Goal: Task Accomplishment & Management: Use online tool/utility

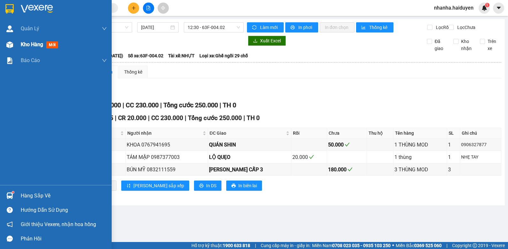
click at [10, 45] on img at bounding box center [9, 44] width 7 height 7
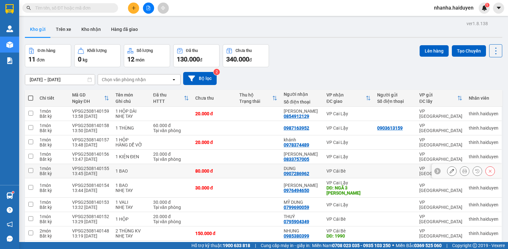
scroll to position [54, 0]
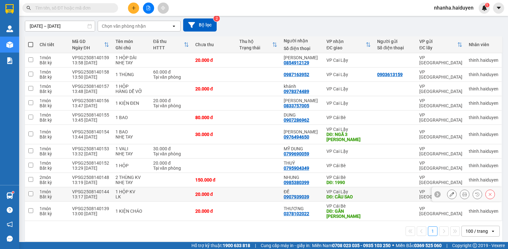
click at [289, 193] on div "ĐỀ" at bounding box center [302, 191] width 36 height 5
checkbox input "true"
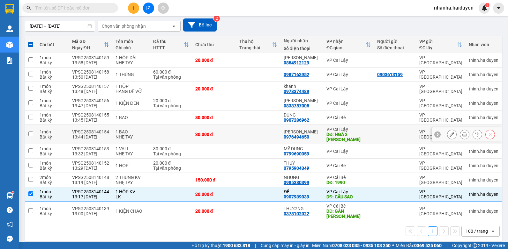
click at [244, 130] on td at bounding box center [258, 134] width 44 height 19
checkbox input "true"
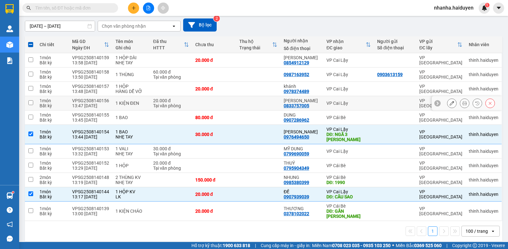
scroll to position [0, 0]
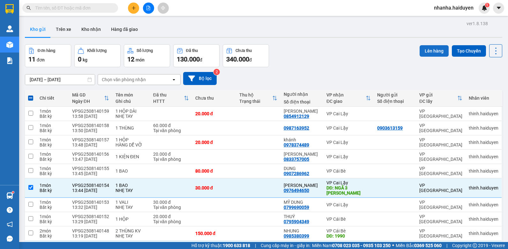
click at [434, 53] on button "Lên hàng" at bounding box center [433, 50] width 29 height 11
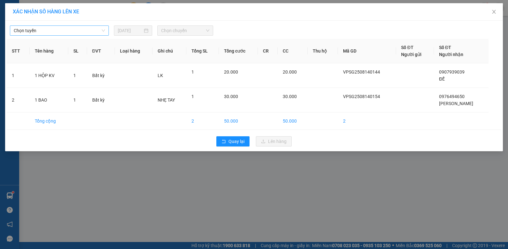
click at [44, 28] on span "Chọn tuyến" at bounding box center [59, 31] width 91 height 10
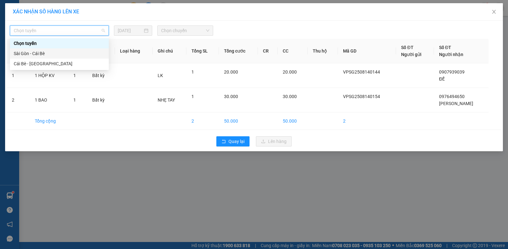
click at [35, 55] on div "Sài Gòn - Cái Bè" at bounding box center [59, 53] width 91 height 7
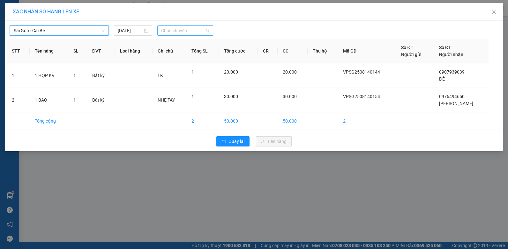
click at [199, 32] on span "Chọn chuyến" at bounding box center [185, 31] width 48 height 10
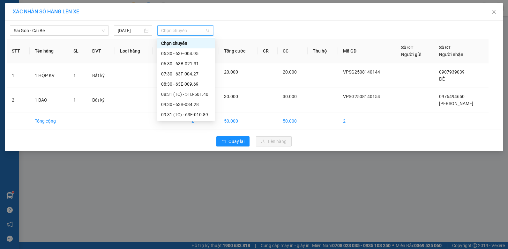
scroll to position [128, 0]
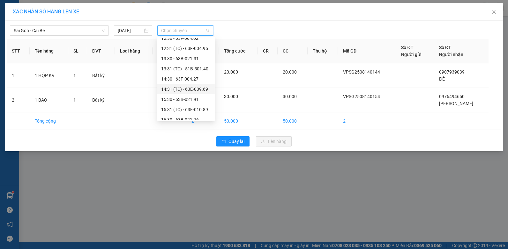
click at [193, 87] on div "14:31 (TC) - 63E-009.69" at bounding box center [186, 89] width 50 height 7
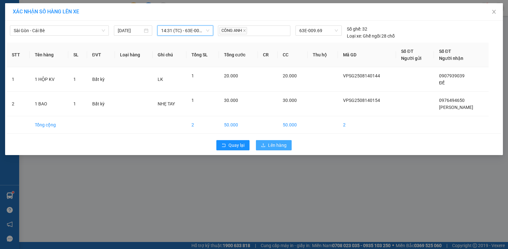
click at [269, 142] on span "Lên hàng" at bounding box center [277, 145] width 19 height 7
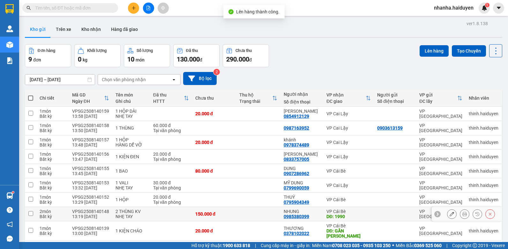
scroll to position [29, 0]
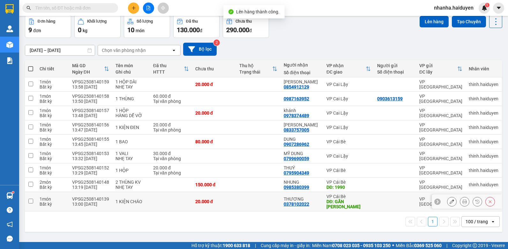
click at [242, 193] on td at bounding box center [258, 201] width 44 height 19
checkbox input "true"
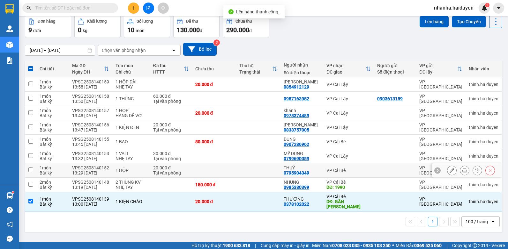
click at [244, 174] on td at bounding box center [258, 171] width 44 height 14
checkbox input "true"
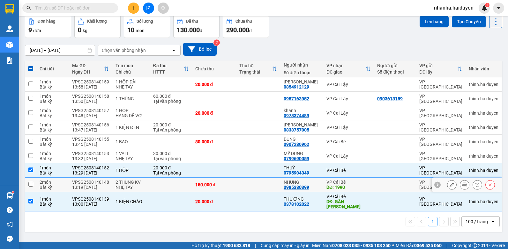
click at [239, 184] on td at bounding box center [258, 185] width 44 height 14
checkbox input "true"
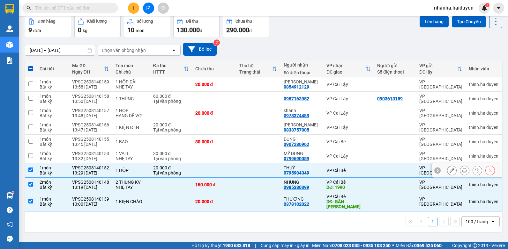
click at [240, 167] on td at bounding box center [258, 171] width 44 height 14
checkbox input "false"
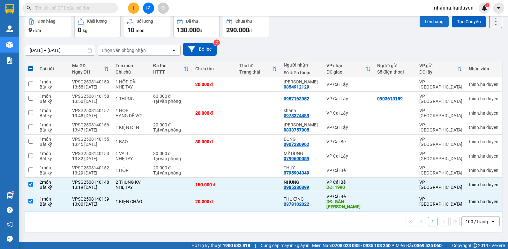
click at [426, 22] on button "Lên hàng" at bounding box center [433, 21] width 29 height 11
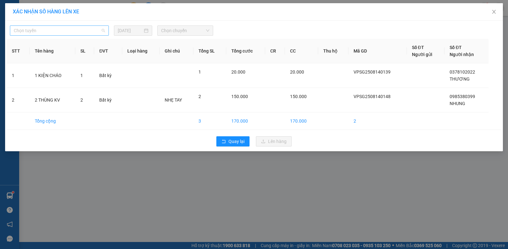
click at [37, 26] on span "Chọn tuyến" at bounding box center [59, 31] width 91 height 10
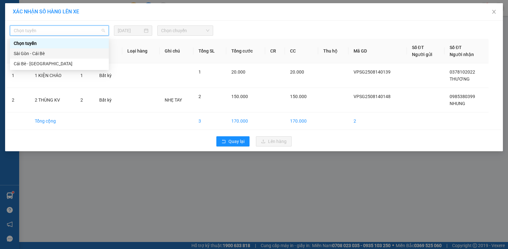
click at [32, 56] on div "Sài Gòn - Cái Bè" at bounding box center [59, 53] width 91 height 7
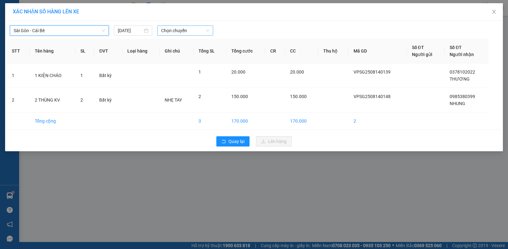
click at [176, 30] on span "Chọn chuyến" at bounding box center [185, 31] width 48 height 10
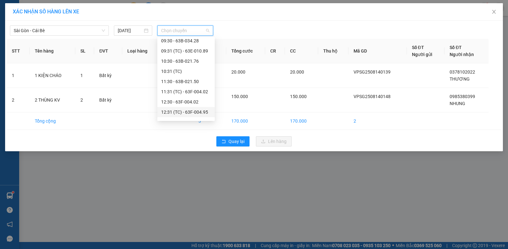
scroll to position [128, 0]
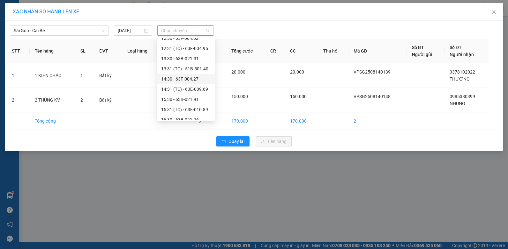
click at [196, 81] on div "14:30 - 63F-004.27" at bounding box center [186, 79] width 50 height 7
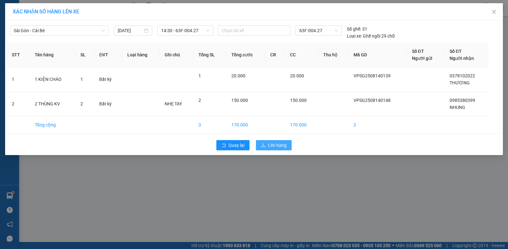
click at [263, 147] on icon "upload" at bounding box center [263, 146] width 4 height 4
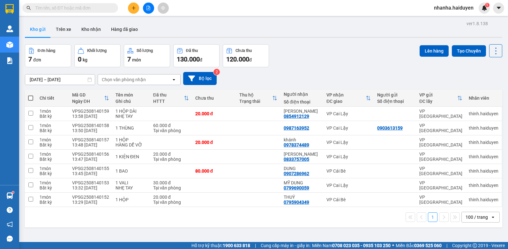
click at [146, 6] on icon "file-add" at bounding box center [148, 8] width 4 height 4
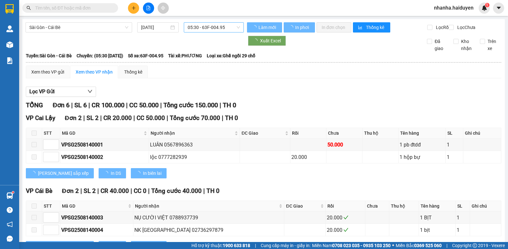
click at [225, 28] on span "05:30 - 63F-004.95" at bounding box center [214, 28] width 52 height 10
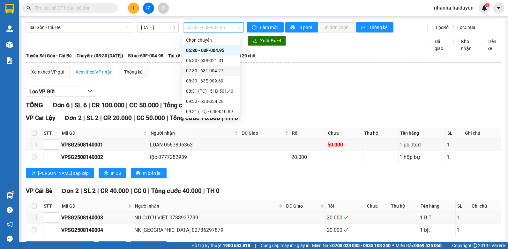
scroll to position [128, 0]
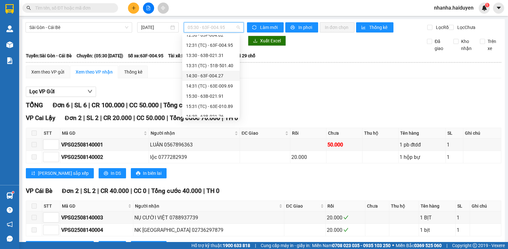
click at [216, 78] on div "14:30 - 63F-004.27" at bounding box center [211, 75] width 50 height 7
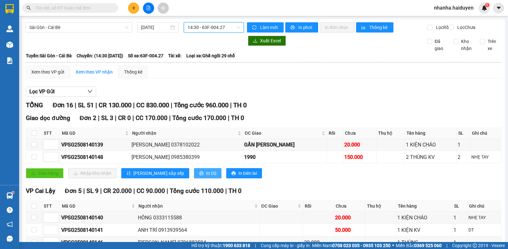
click at [194, 175] on button "In DS" at bounding box center [207, 173] width 27 height 10
click at [227, 26] on span "14:30 - 63F-004.27" at bounding box center [214, 28] width 52 height 10
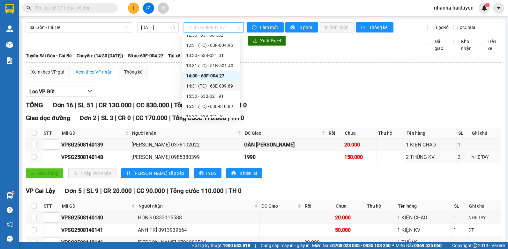
click at [218, 85] on div "14:31 (TC) - 63E-009.69" at bounding box center [211, 86] width 50 height 7
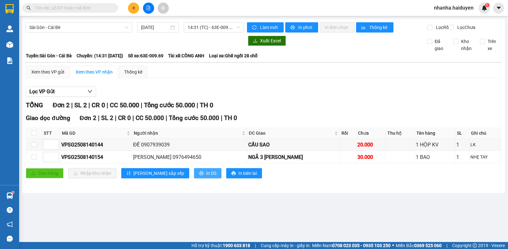
click at [206, 177] on span "In DS" at bounding box center [211, 173] width 10 height 7
click at [35, 136] on input "checkbox" at bounding box center [34, 133] width 5 height 5
checkbox input "true"
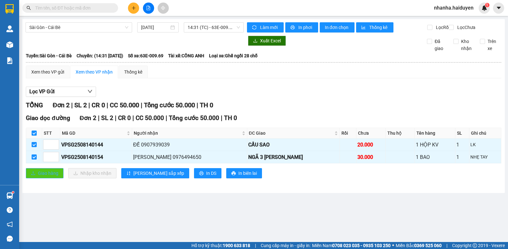
click at [50, 177] on span "Giao hàng" at bounding box center [48, 173] width 20 height 7
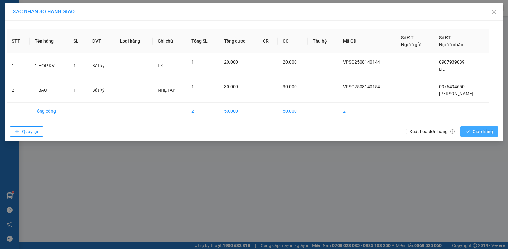
click at [490, 131] on span "Giao hàng" at bounding box center [482, 131] width 20 height 7
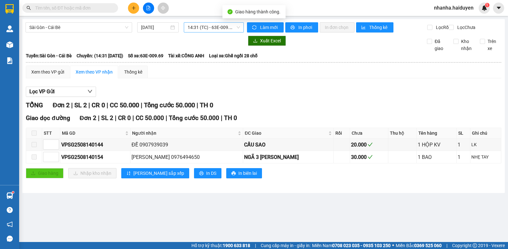
click at [200, 31] on span "14:31 (TC) - 63E-009.69" at bounding box center [214, 28] width 52 height 10
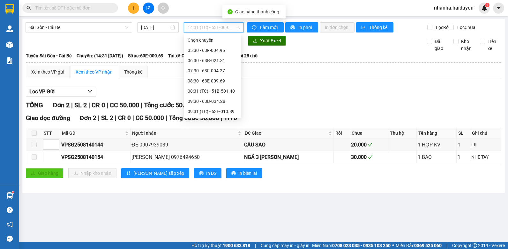
scroll to position [102, 0]
click at [224, 101] on div "14:30 - 63F-004.27" at bounding box center [213, 101] width 50 height 7
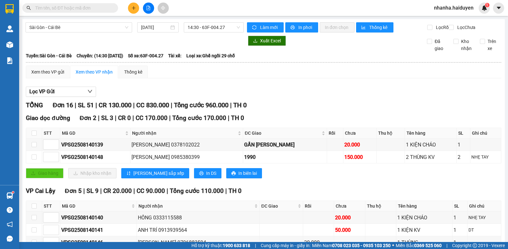
click at [33, 133] on div "Giao dọc đường Đơn 2 | SL 3 | CR 0 | CC 170.000 | Tổng cước 170.000 | TH 0 STT …" at bounding box center [263, 149] width 475 height 70
click at [33, 136] on input "checkbox" at bounding box center [34, 133] width 5 height 5
checkbox input "true"
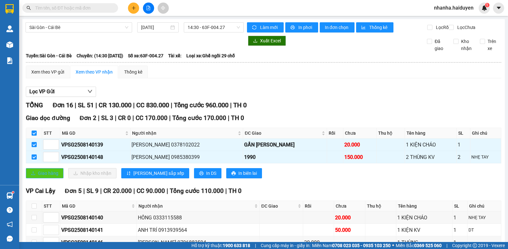
click at [49, 175] on span "Giao hàng" at bounding box center [48, 173] width 20 height 7
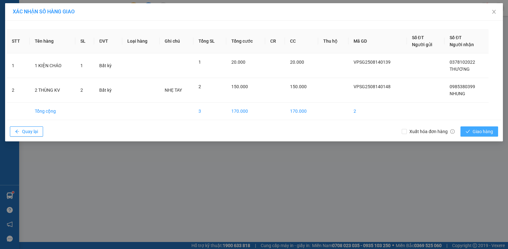
click at [483, 130] on span "Giao hàng" at bounding box center [482, 131] width 20 height 7
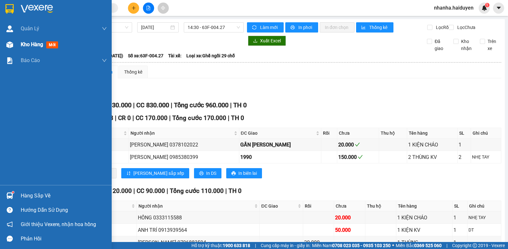
click at [15, 49] on div at bounding box center [9, 44] width 11 height 11
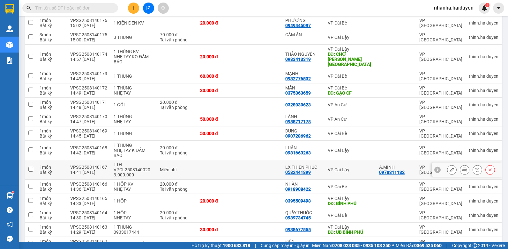
scroll to position [356, 0]
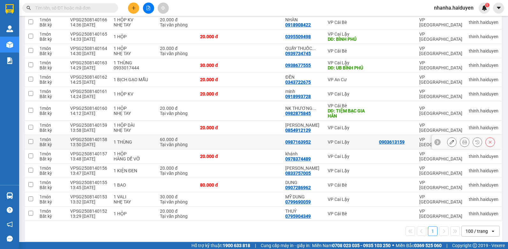
scroll to position [356, 0]
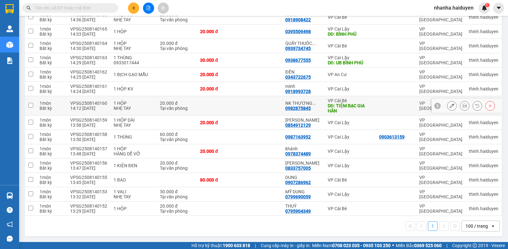
click at [250, 110] on td at bounding box center [261, 105] width 43 height 19
checkbox input "true"
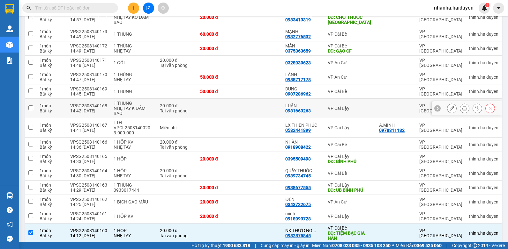
scroll to position [165, 0]
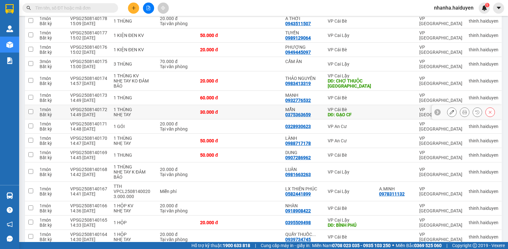
click at [257, 114] on td at bounding box center [261, 112] width 43 height 14
checkbox input "true"
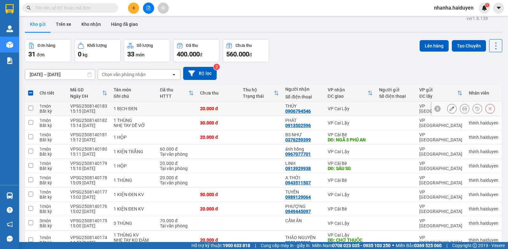
scroll to position [0, 0]
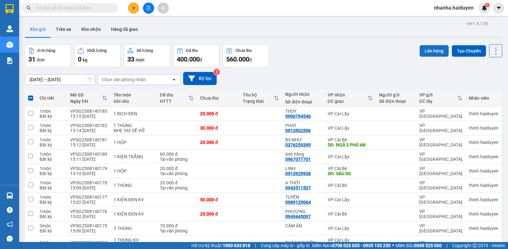
click at [433, 50] on button "Lên hàng" at bounding box center [433, 50] width 29 height 11
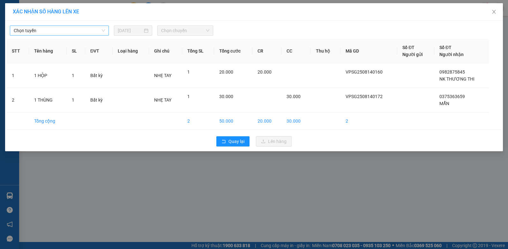
click at [42, 29] on span "Chọn tuyến" at bounding box center [59, 31] width 91 height 10
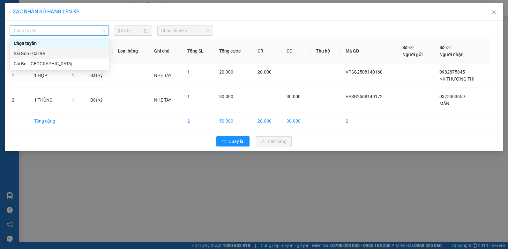
click at [43, 51] on div "Sài Gòn - Cái Bè" at bounding box center [59, 53] width 91 height 7
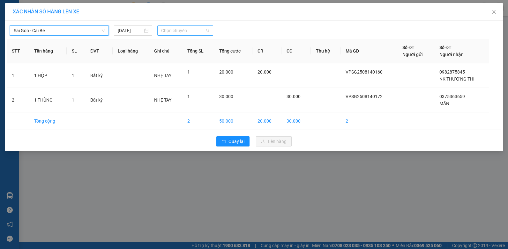
click at [176, 31] on span "Chọn chuyến" at bounding box center [185, 31] width 48 height 10
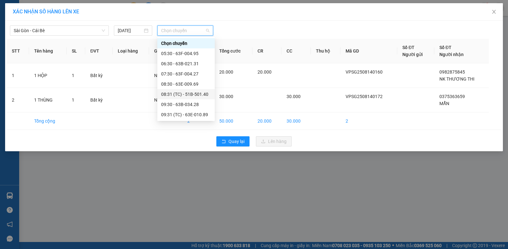
scroll to position [128, 0]
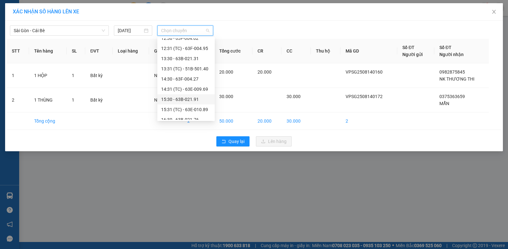
click at [182, 103] on div "15:30 - 63B-021.91" at bounding box center [186, 99] width 50 height 7
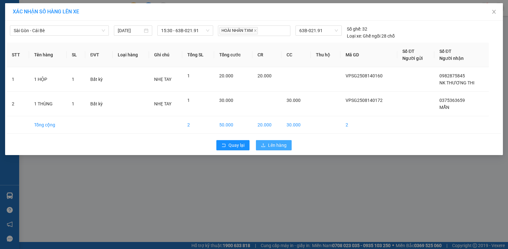
click at [265, 149] on button "Lên hàng" at bounding box center [274, 145] width 36 height 10
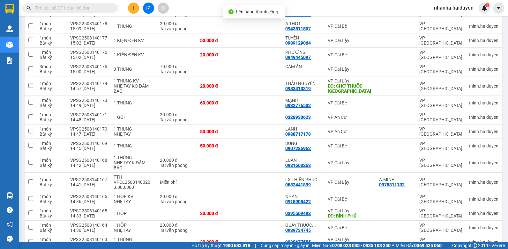
scroll to position [287, 0]
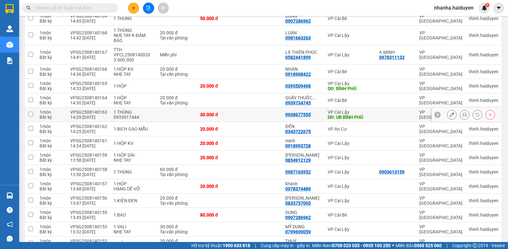
click at [253, 122] on td at bounding box center [261, 115] width 43 height 14
checkbox input "true"
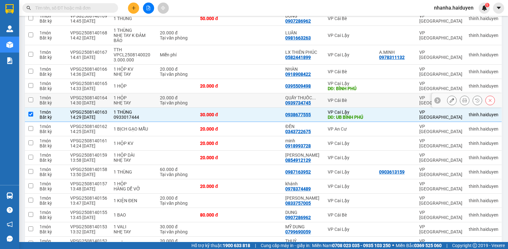
click at [260, 93] on td at bounding box center [261, 86] width 43 height 14
checkbox input "true"
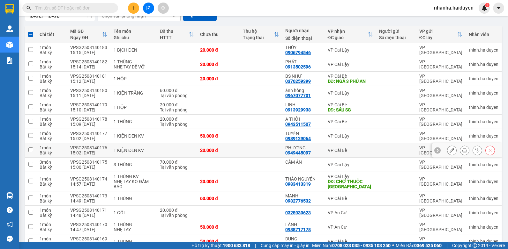
scroll to position [0, 0]
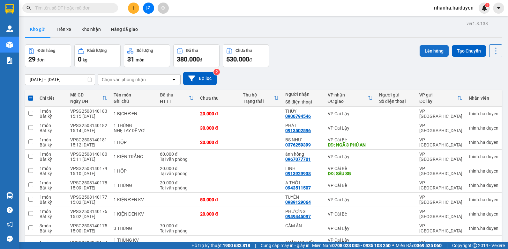
click at [423, 51] on button "Lên hàng" at bounding box center [433, 50] width 29 height 11
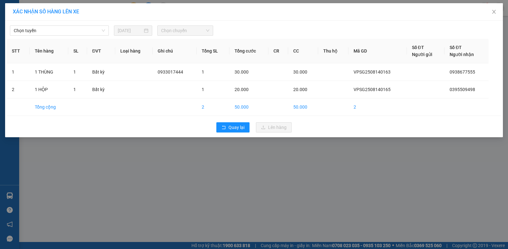
click at [88, 24] on div "Chọn tuyến [DATE] Chọn chuyến" at bounding box center [254, 28] width 494 height 13
click at [85, 21] on div "Chọn tuyến [DATE] Chọn chuyến STT Tên hàng SL ĐVT Loại hàng Ghi chú Tổng SL Tổn…" at bounding box center [254, 79] width 498 height 117
click at [83, 26] on span "Chọn tuyến" at bounding box center [59, 31] width 91 height 10
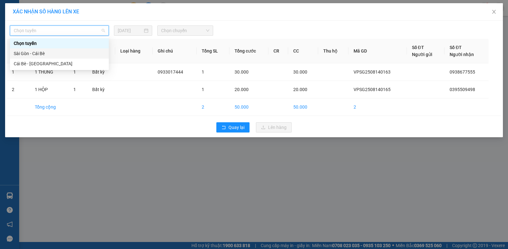
click at [69, 57] on div "Sài Gòn - Cái Bè" at bounding box center [59, 53] width 99 height 10
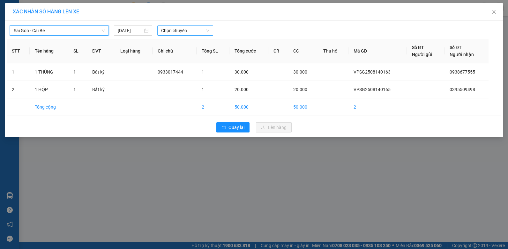
click at [168, 30] on span "Chọn chuyến" at bounding box center [185, 31] width 48 height 10
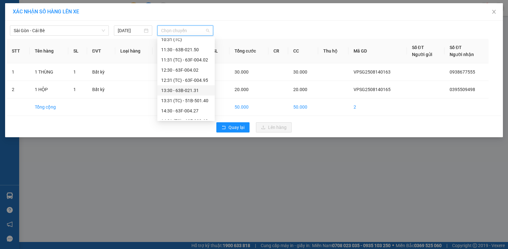
scroll to position [159, 0]
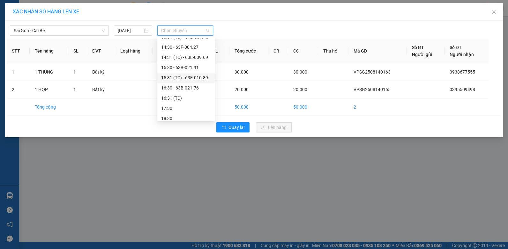
click at [188, 75] on div "15:31 (TC) - 63E-010.89" at bounding box center [186, 77] width 50 height 7
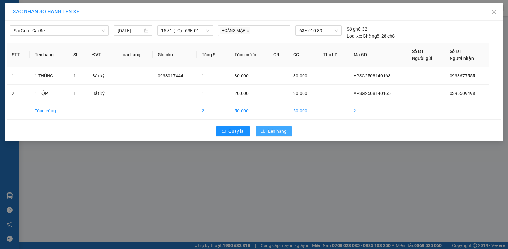
click at [276, 129] on span "Lên hàng" at bounding box center [277, 131] width 19 height 7
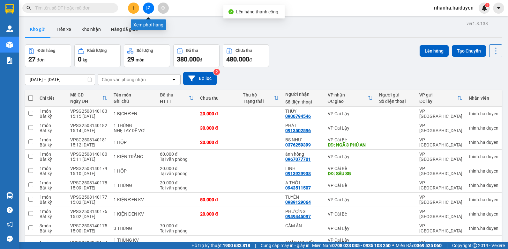
click at [145, 8] on button at bounding box center [148, 8] width 11 height 11
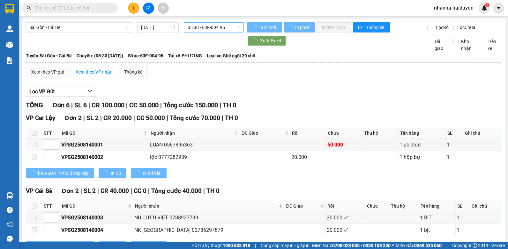
click at [187, 20] on div "[GEOGRAPHIC_DATA] - Cái Bè [DATE] 05:30 - 63F-004.95 Làm mới In phơi In đơn chọ…" at bounding box center [263, 179] width 482 height 320
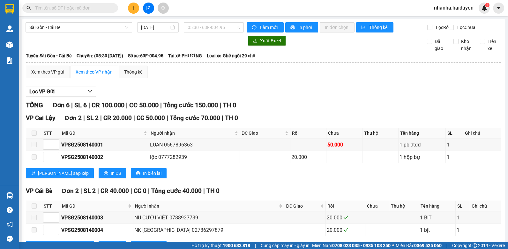
drag, startPoint x: 199, startPoint y: 29, endPoint x: 193, endPoint y: 38, distance: 11.2
click at [198, 28] on span "05:30 - 63F-004.95" at bounding box center [214, 28] width 52 height 10
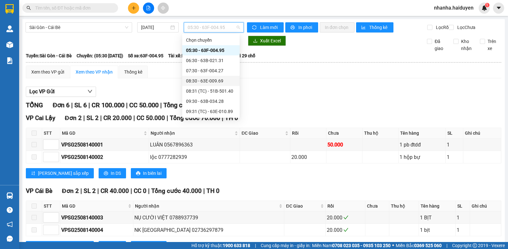
scroll to position [159, 0]
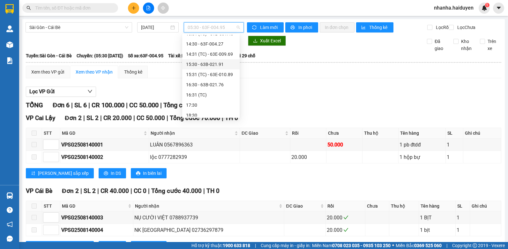
click at [208, 66] on div "15:30 - 63B-021.91" at bounding box center [211, 64] width 50 height 7
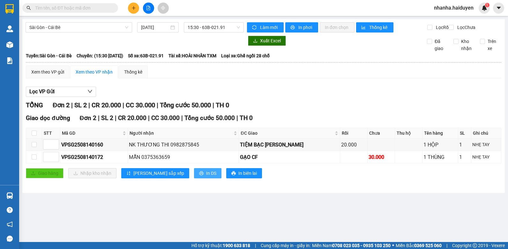
click at [206, 177] on span "In DS" at bounding box center [211, 173] width 10 height 7
click at [199, 27] on span "15:30 - 63B-021.91" at bounding box center [214, 28] width 52 height 10
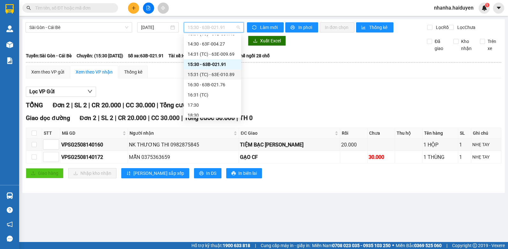
click at [207, 75] on div "15:31 (TC) - 63E-010.89" at bounding box center [213, 74] width 50 height 7
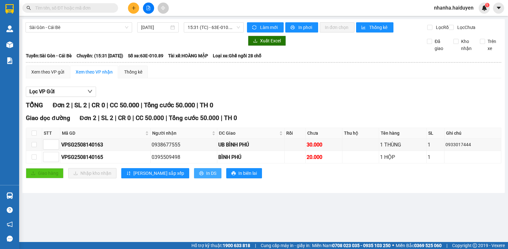
click at [206, 177] on span "In DS" at bounding box center [211, 173] width 10 height 7
click at [33, 136] on input "checkbox" at bounding box center [34, 133] width 5 height 5
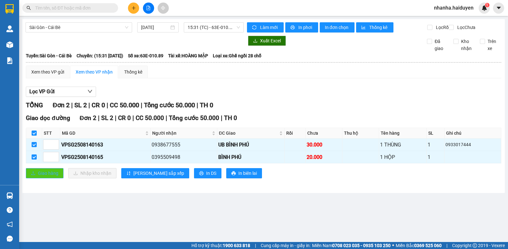
click at [44, 177] on span "Giao hàng" at bounding box center [48, 173] width 20 height 7
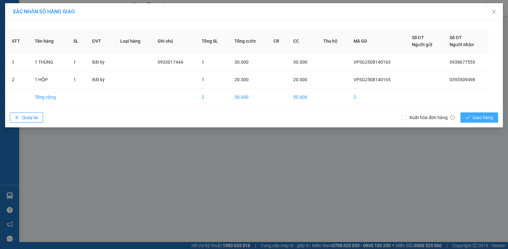
click at [465, 120] on span "check" at bounding box center [467, 117] width 4 height 5
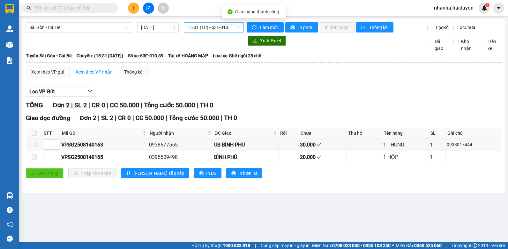
click at [207, 28] on span "15:31 (TC) - 63E-010.89" at bounding box center [214, 28] width 52 height 10
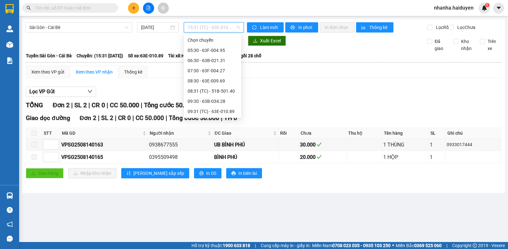
click at [219, 220] on div "15:30 - 63B-021.91" at bounding box center [213, 223] width 50 height 7
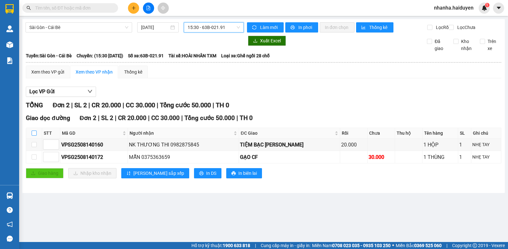
click at [35, 136] on input "checkbox" at bounding box center [34, 133] width 5 height 5
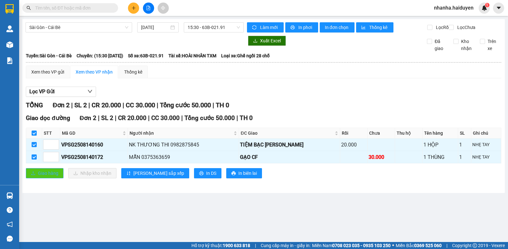
click at [38, 177] on span "Giao hàng" at bounding box center [48, 173] width 20 height 7
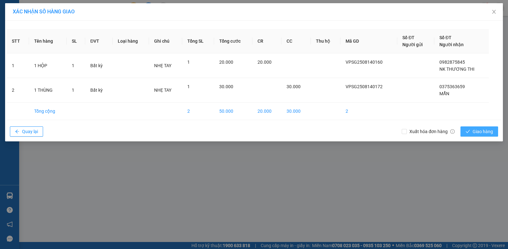
click at [479, 134] on span "Giao hàng" at bounding box center [482, 131] width 20 height 7
